Goal: Task Accomplishment & Management: Complete application form

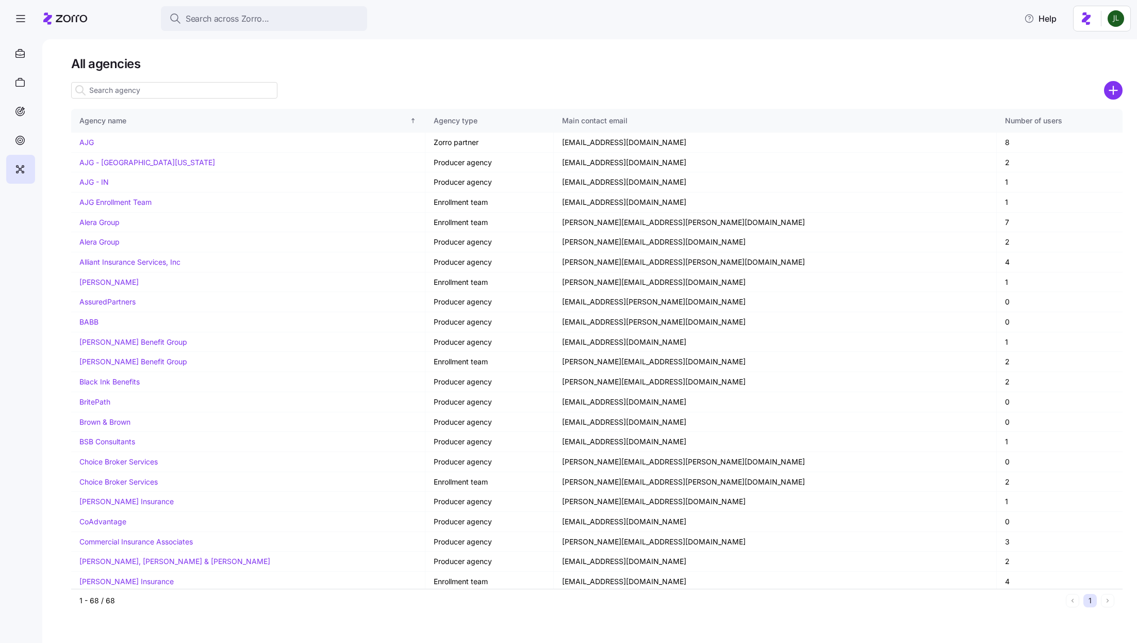
scroll to position [359, 0]
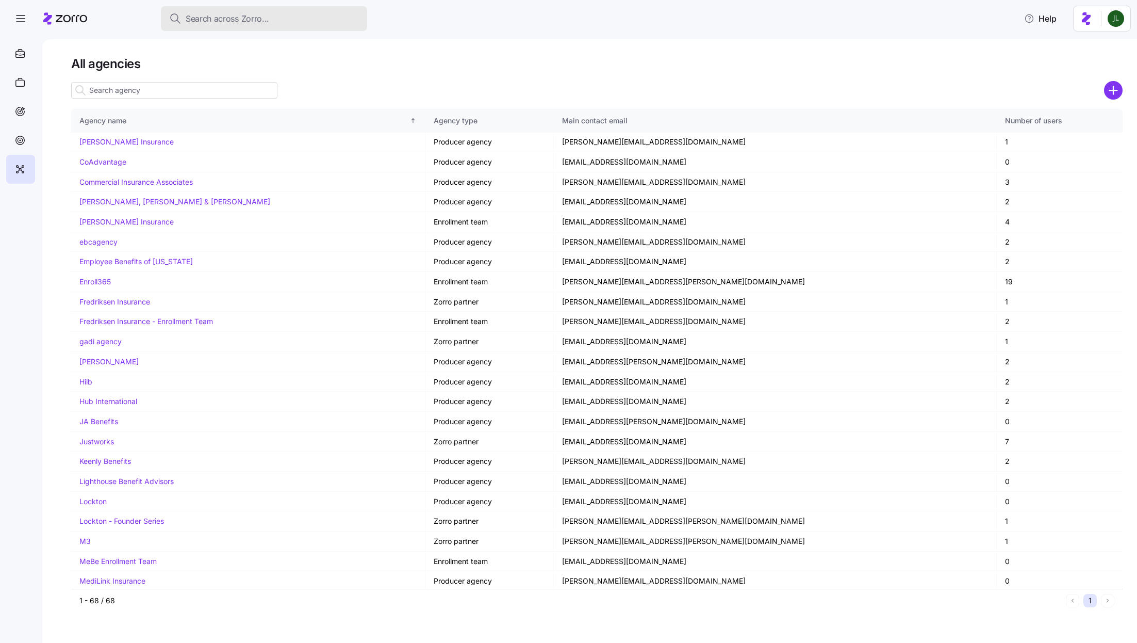
click at [213, 14] on span "Search across Zorro..." at bounding box center [228, 18] width 84 height 13
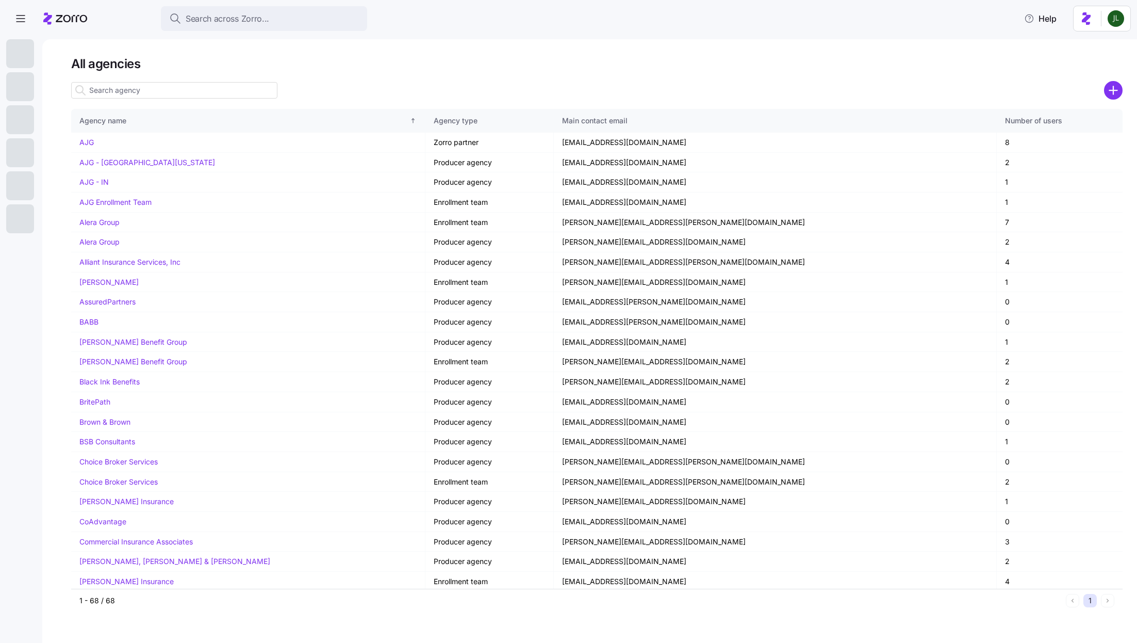
click at [295, 17] on div "Search across Zorro..." at bounding box center [264, 18] width 190 height 13
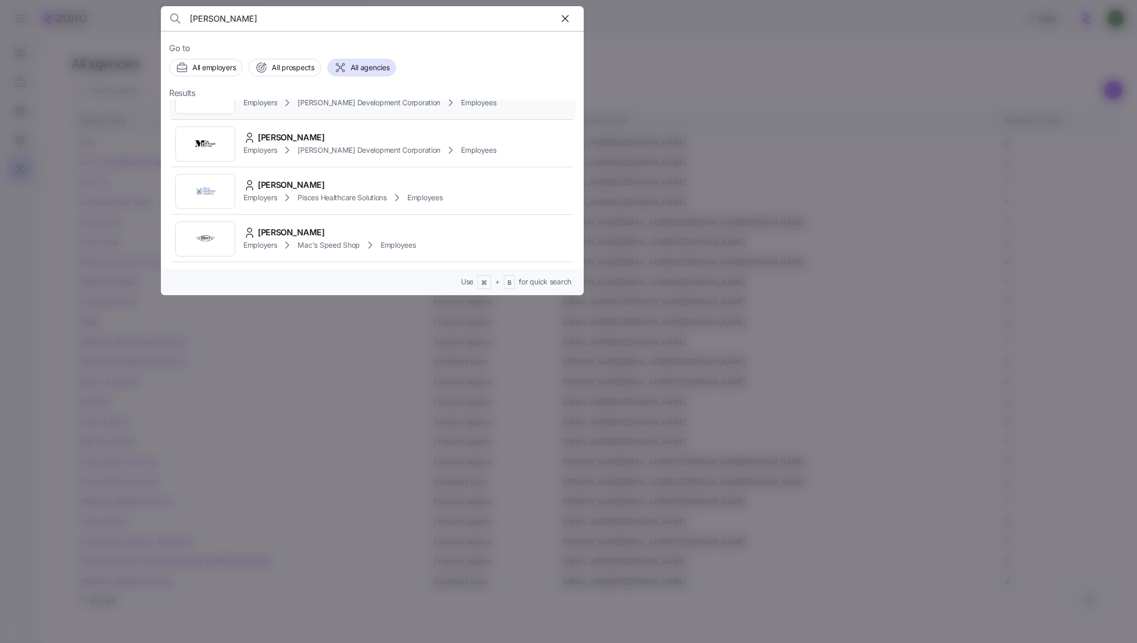
scroll to position [88, 0]
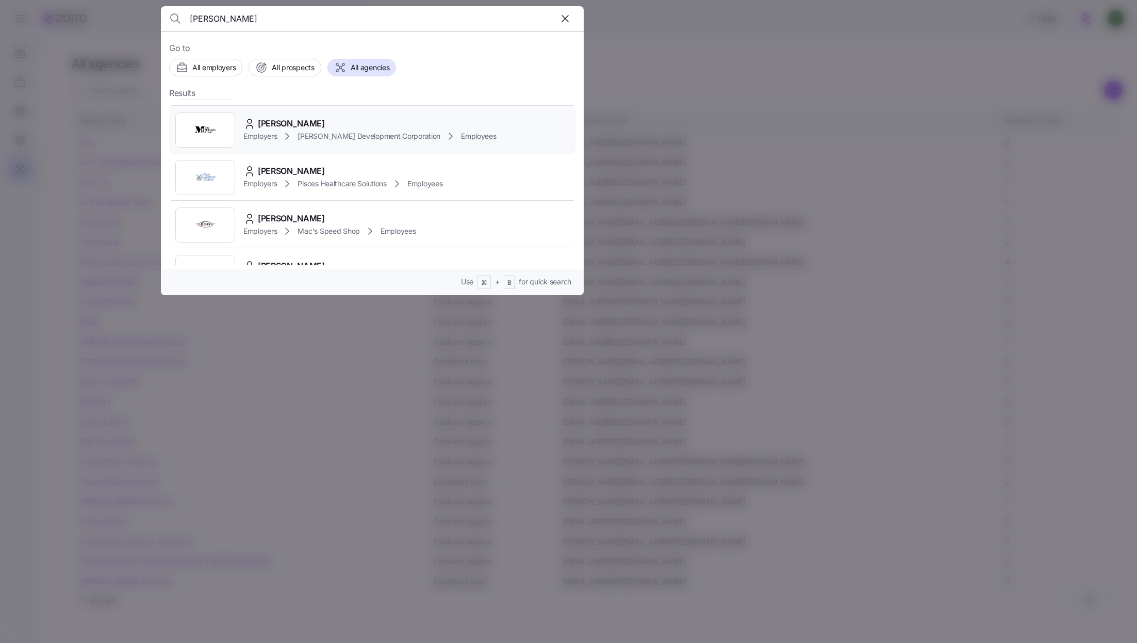
type input "mcknight"
click at [354, 127] on div "Homer McKnight" at bounding box center [369, 123] width 253 height 13
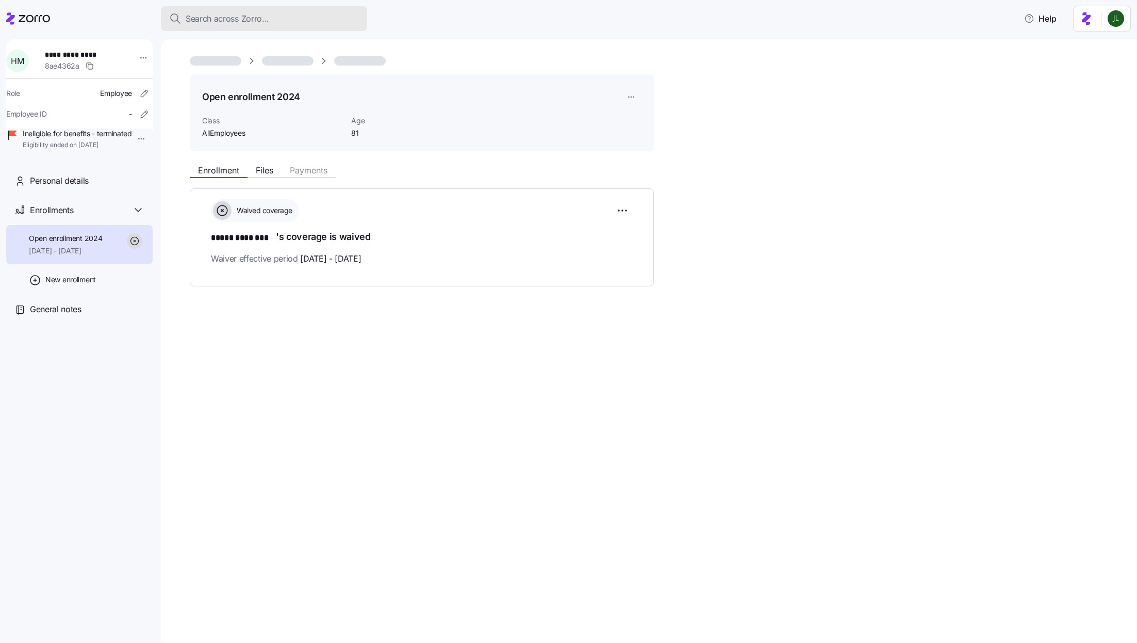
click at [264, 20] on span "Search across Zorro..." at bounding box center [228, 18] width 84 height 13
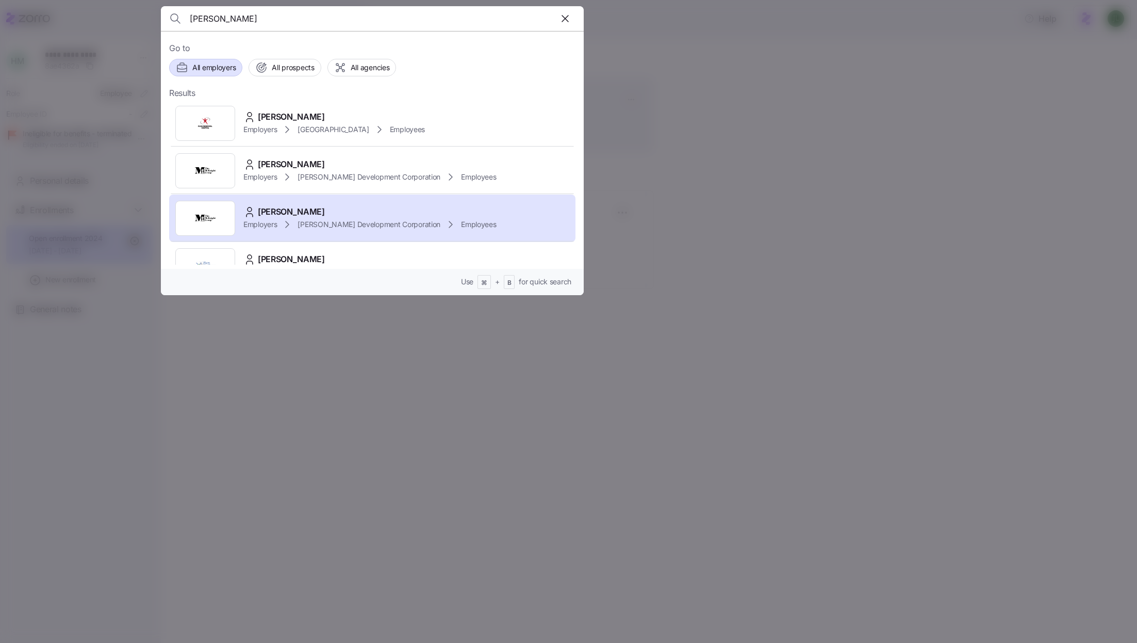
type input "mcknight"
click at [223, 67] on span "All employers" at bounding box center [213, 67] width 43 height 10
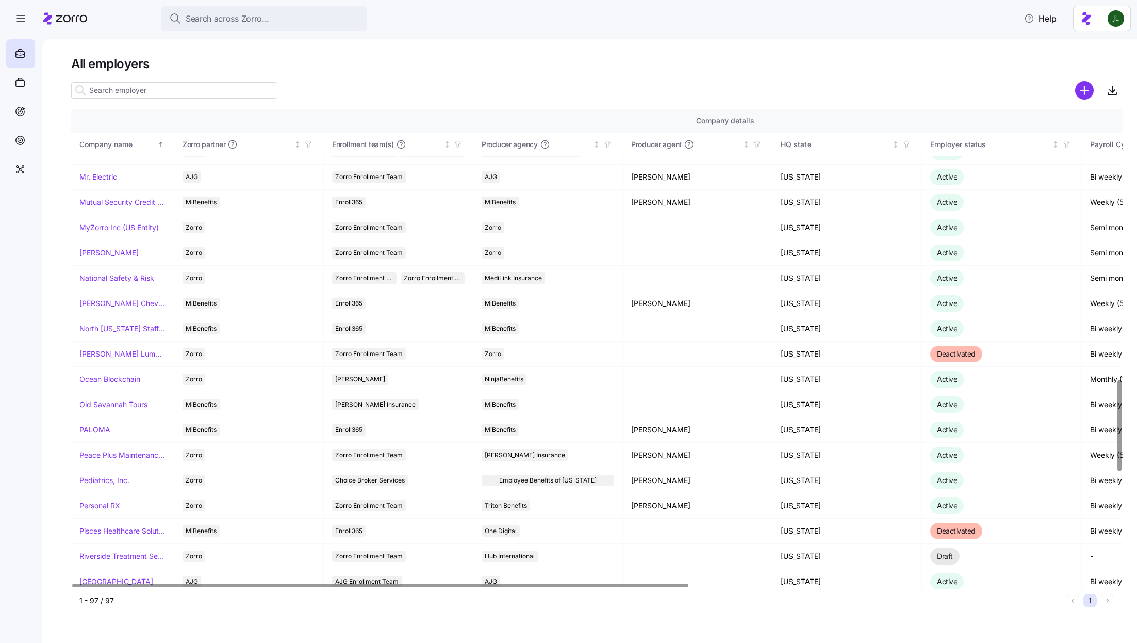
scroll to position [1422, 0]
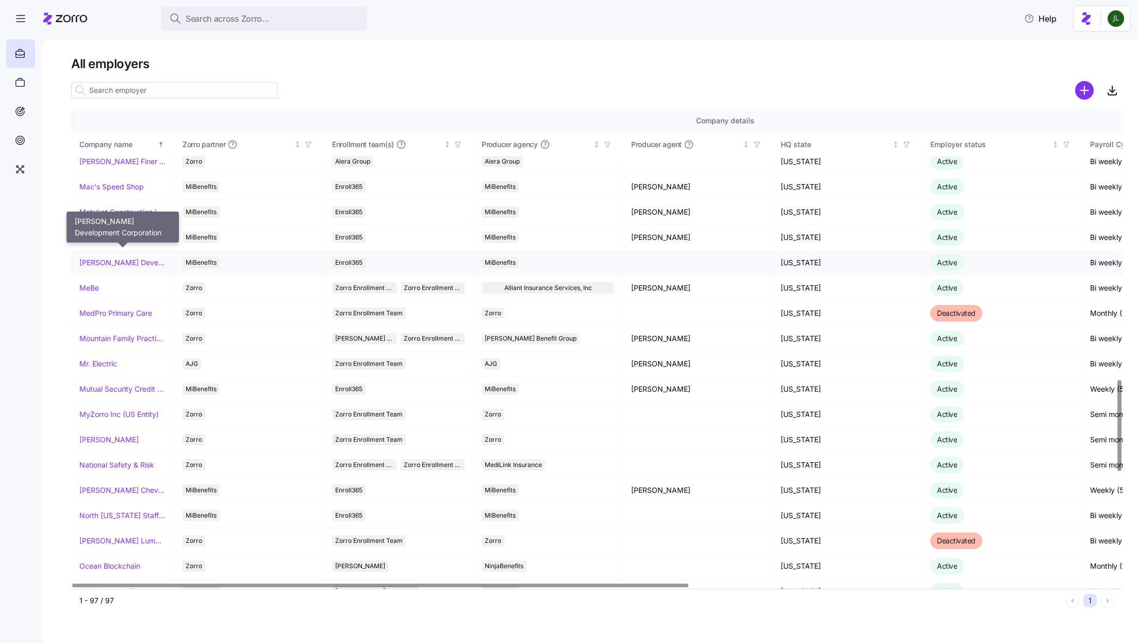
click at [125, 257] on link "McKnight Development Corporation" at bounding box center [122, 262] width 86 height 10
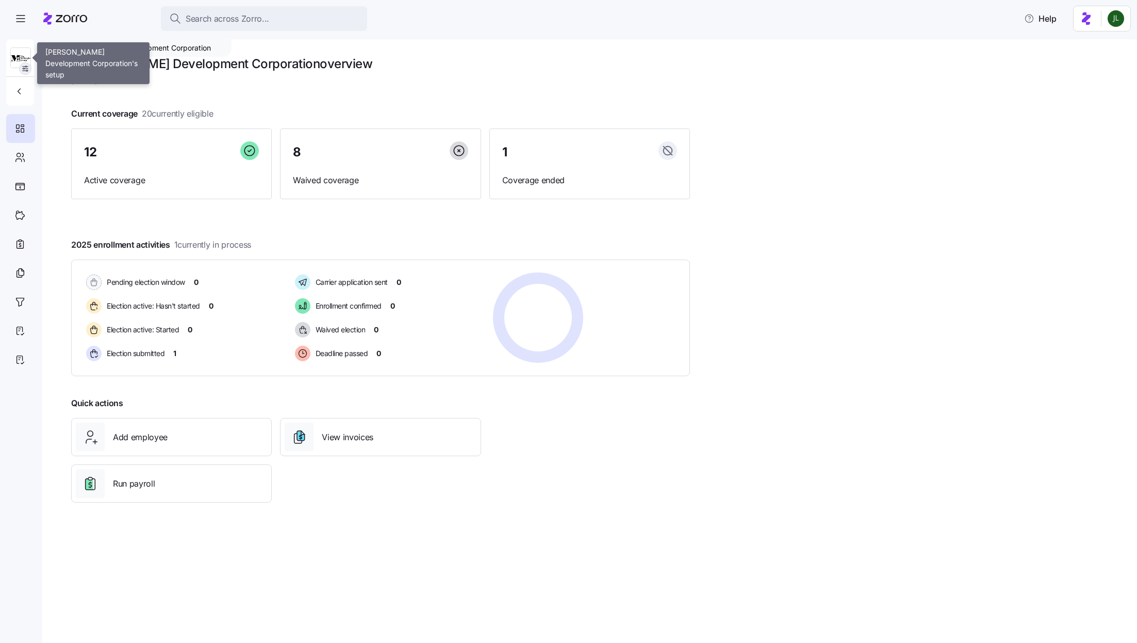
click at [27, 69] on icon "button" at bounding box center [25, 68] width 8 height 8
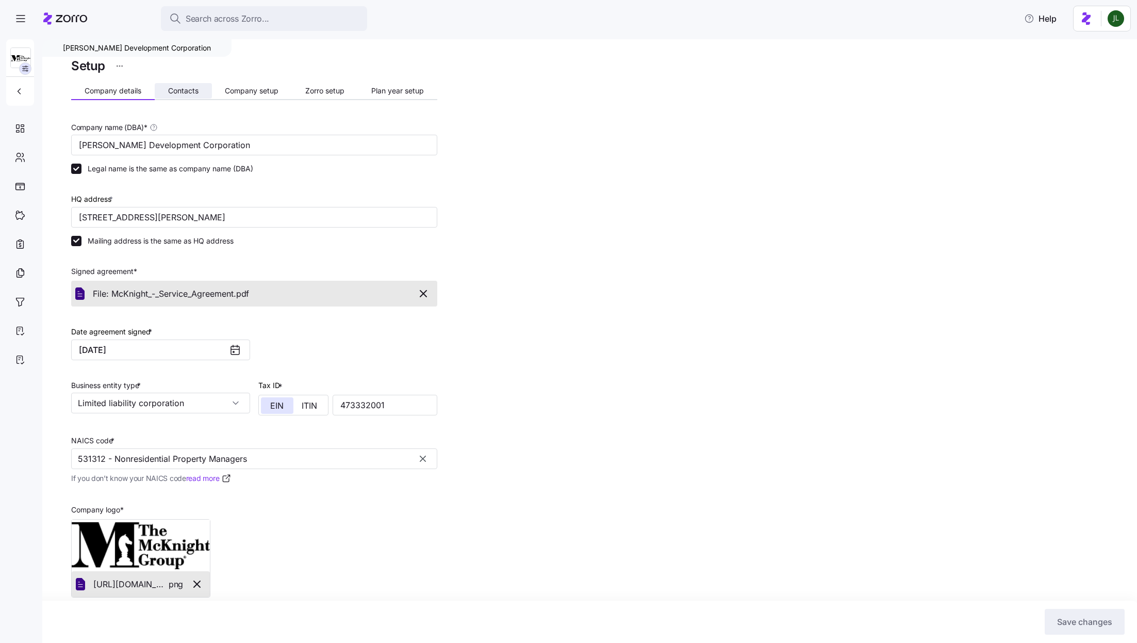
click at [187, 88] on span "Contacts" at bounding box center [183, 90] width 30 height 7
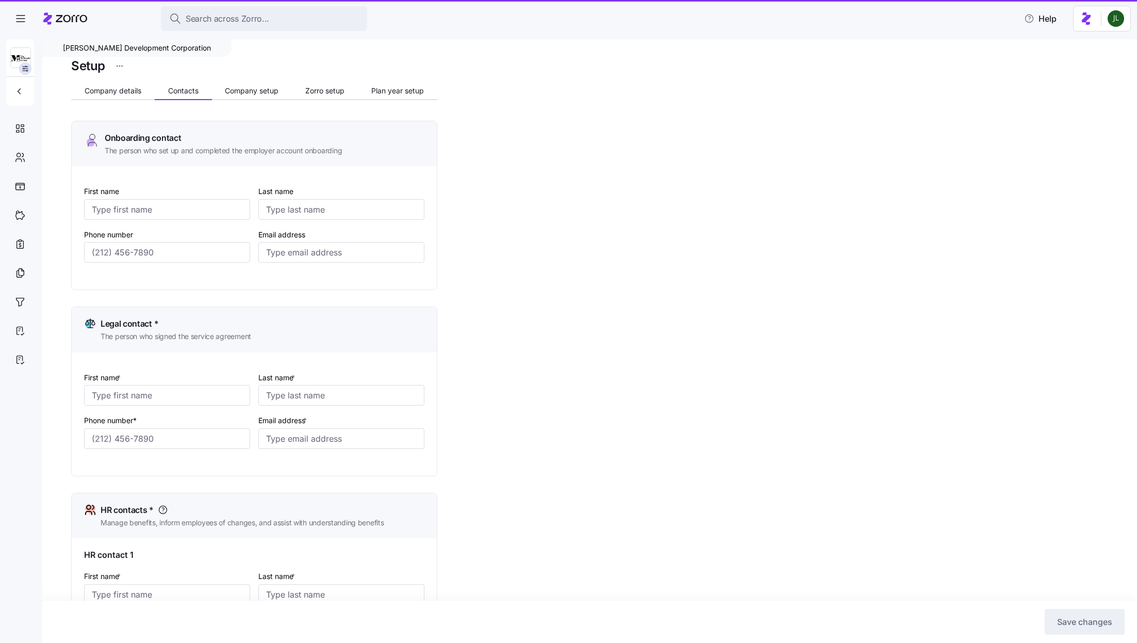
type input "Andrea"
type input "Tipton"
type input "atipton@mcknightgroup.com"
type input "David"
type input "McKnight"
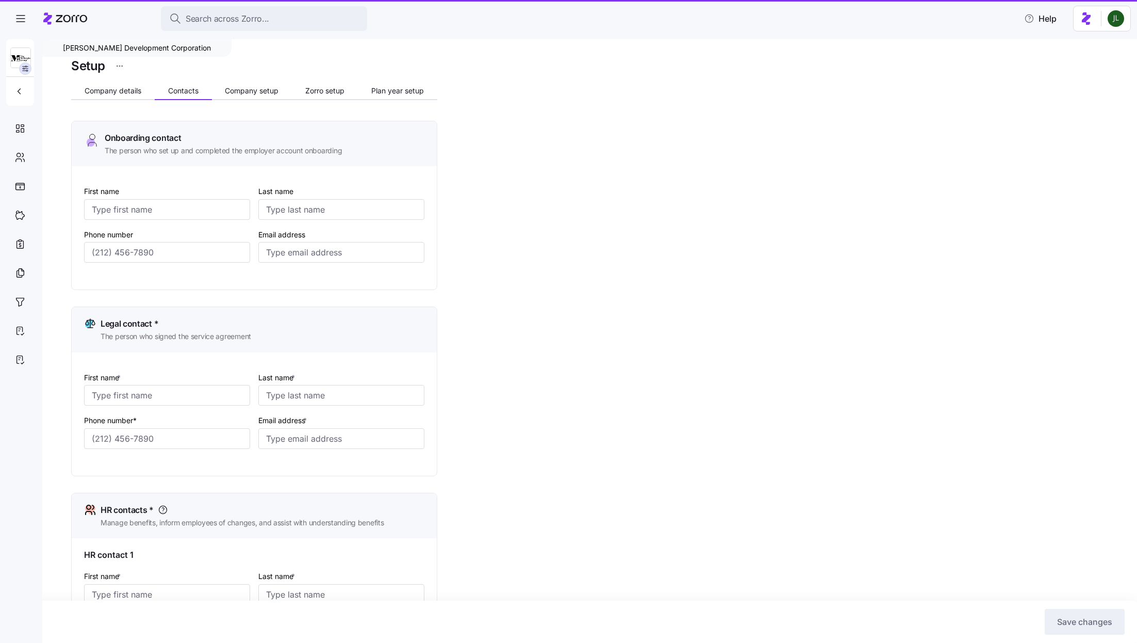
type input "david@mcknightgroup.com"
type input "Andrea"
type input "Tipton"
type input "atipton@mcknightgroup.com"
type input "Andrea"
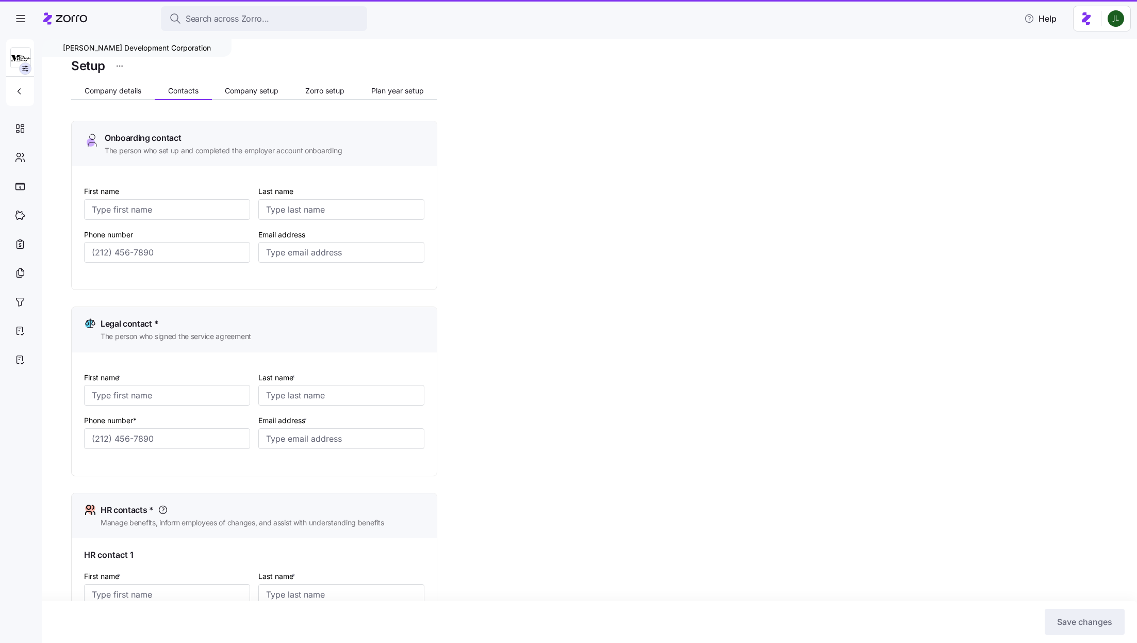
type input "Tipton"
type input "atipton@mcknightgroup.com"
type input "(614) 875-1689"
type input "(614) 875-1656"
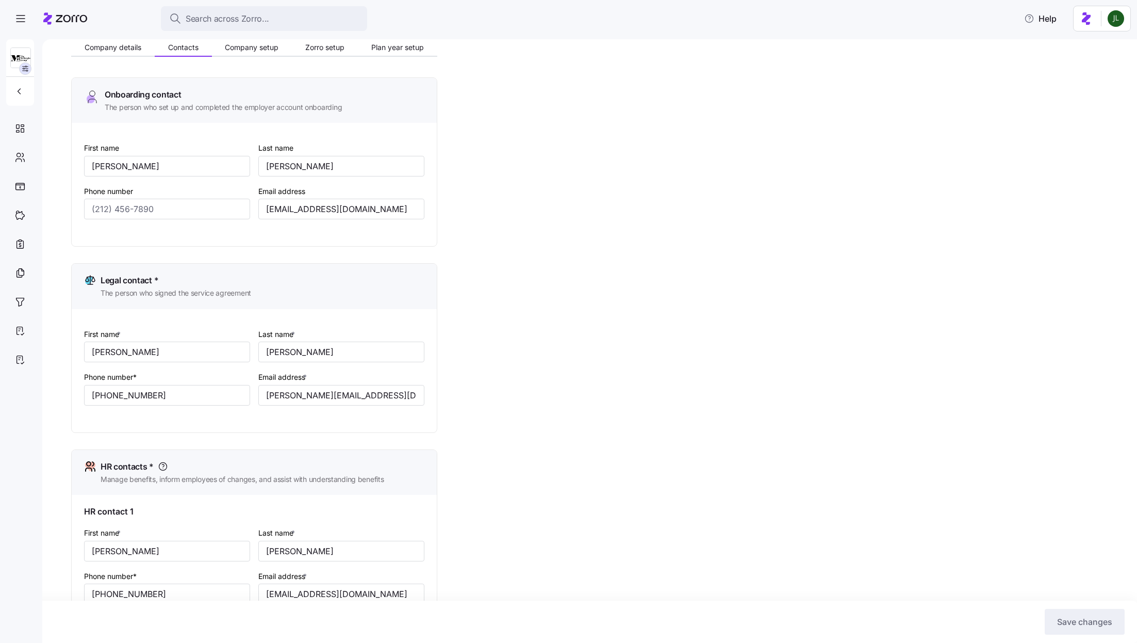
scroll to position [45, 0]
